Goal: Task Accomplishment & Management: Use online tool/utility

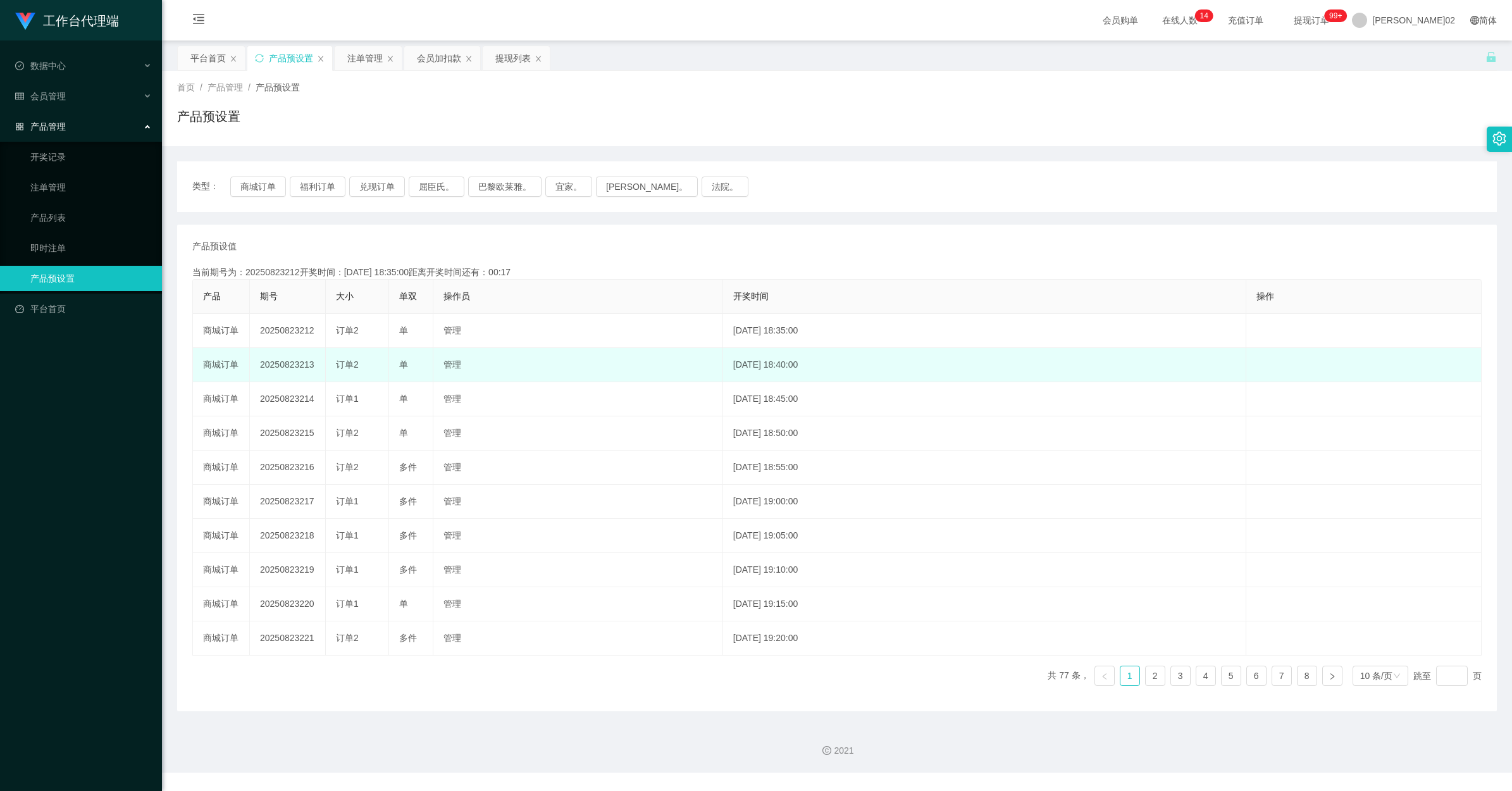
click at [288, 356] on td "20250823213" at bounding box center [288, 364] width 76 height 34
click at [290, 361] on td "20250823213" at bounding box center [288, 364] width 76 height 34
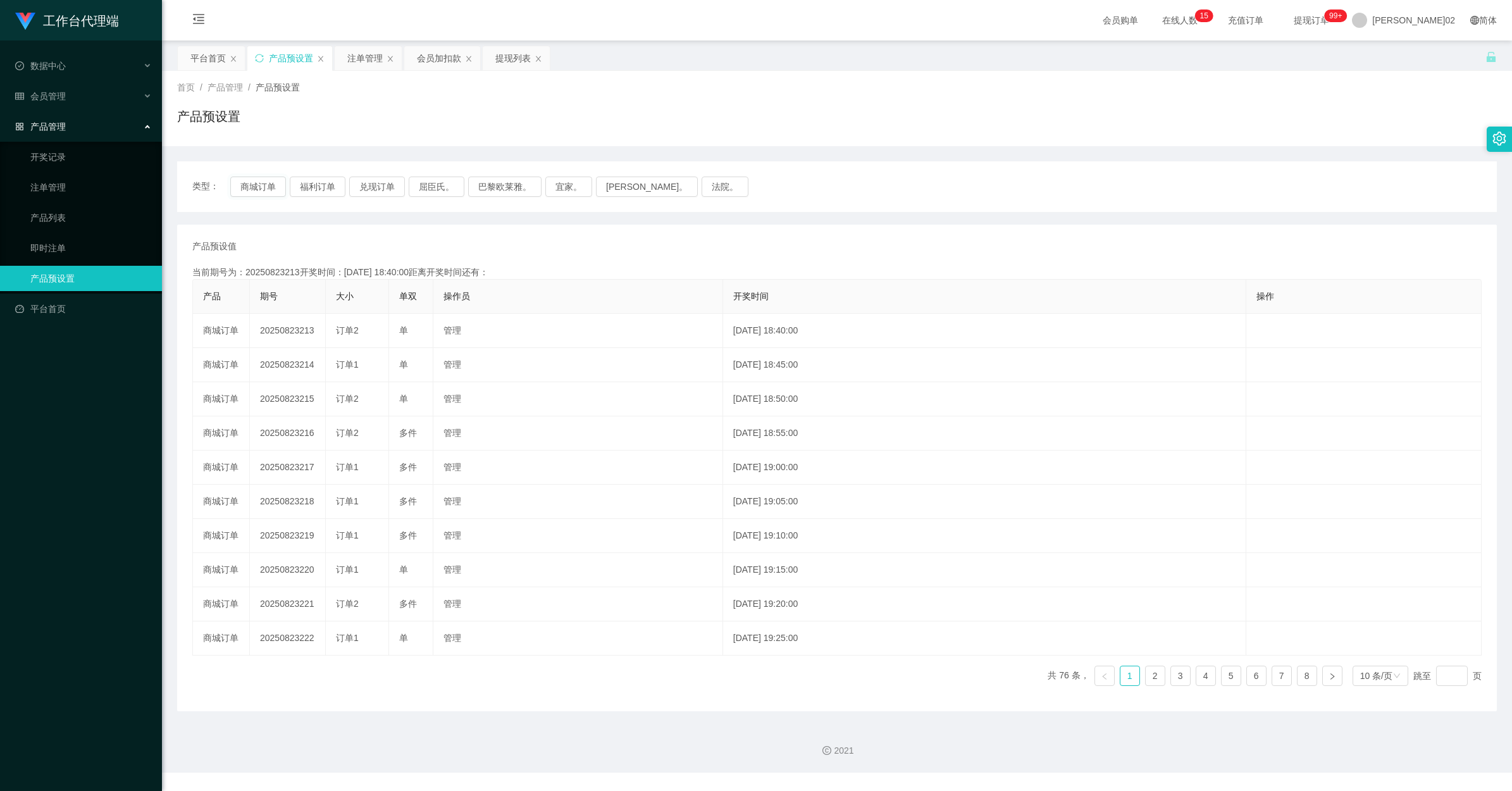
type button "k3wph"
click at [264, 174] on div "类型： 商城订单 福利订单 兑现订单 屈臣氏。 巴黎欧莱雅。 宜家。 [PERSON_NAME]。 法院。" at bounding box center [837, 186] width 1320 height 51
click at [264, 174] on div "类型： 商城订单 福利订单 兑现订单 屈臣氏。 巴黎欧莱雅。 宜家。 [PERSON_NAME]。 法院。" at bounding box center [837, 186] width 1320 height 51
drag, startPoint x: 264, startPoint y: 174, endPoint x: 264, endPoint y: 194, distance: 20.0
click at [264, 194] on button "商城订单" at bounding box center [258, 187] width 56 height 21
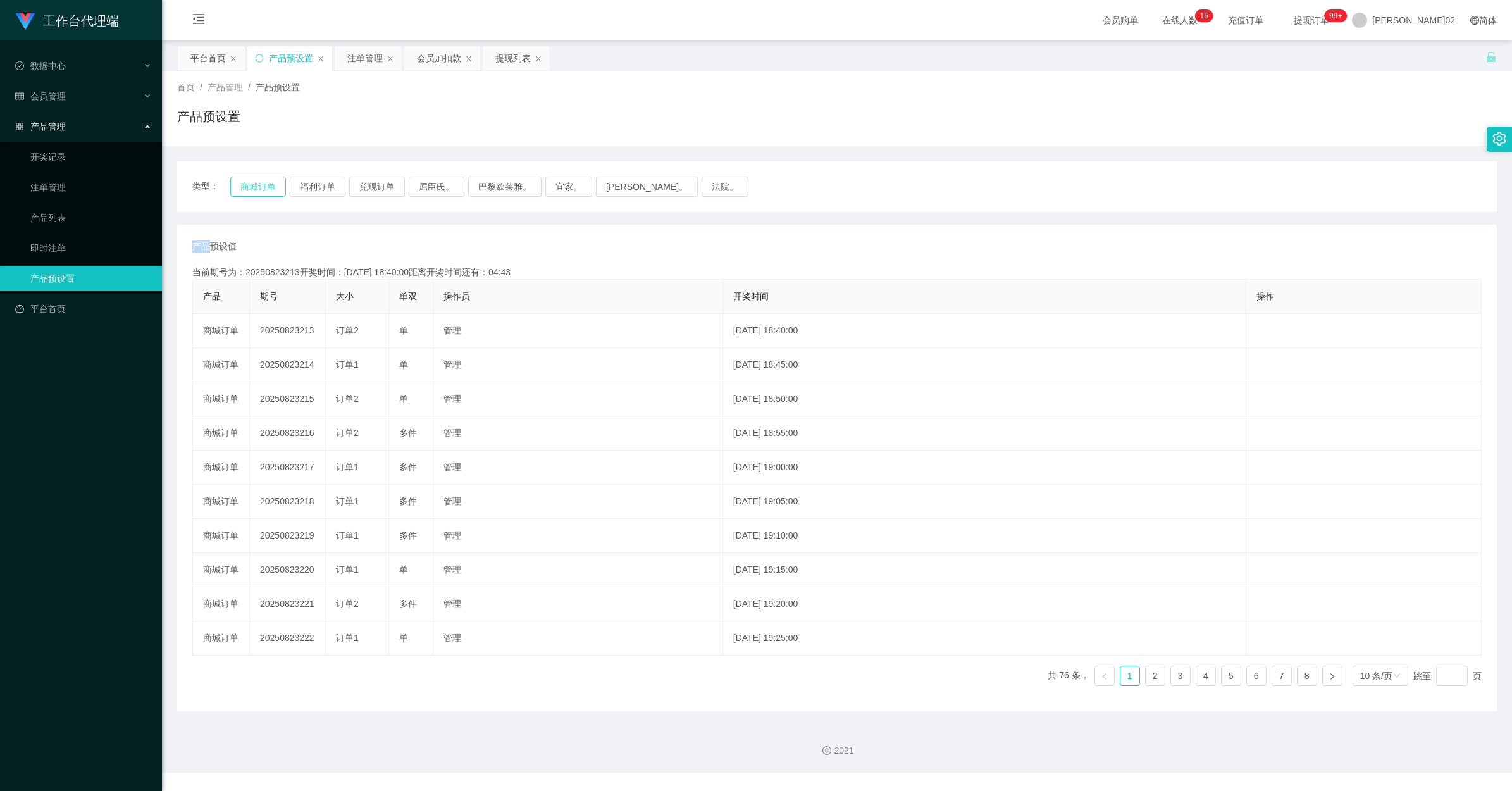
click at [264, 194] on button "商城订单" at bounding box center [258, 187] width 56 height 21
